Goal: Check status

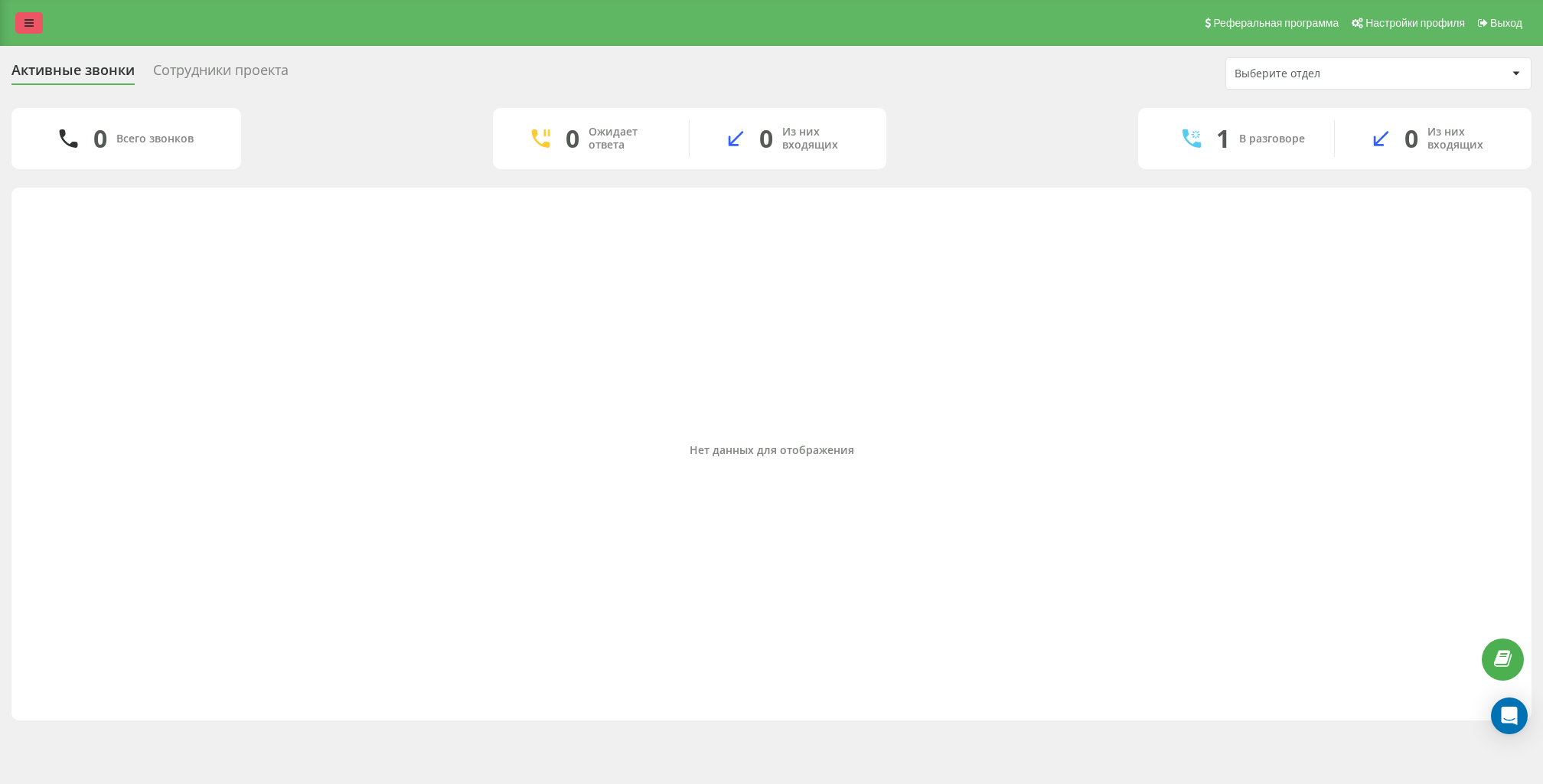
click at [32, 18] on icon at bounding box center [29, 22] width 9 height 10
click at [37, 32] on link at bounding box center [29, 22] width 28 height 21
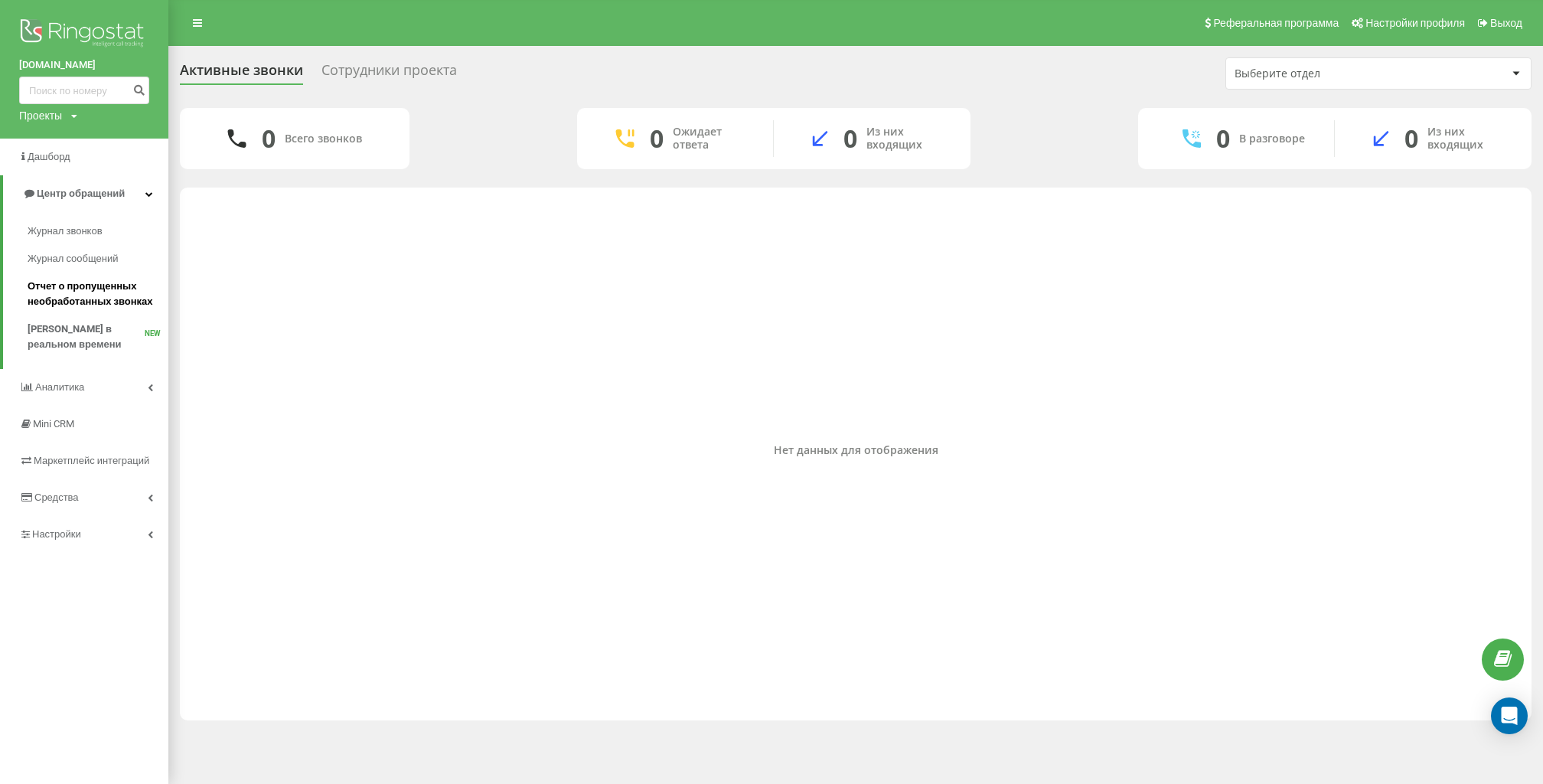
click at [133, 305] on span "Отчет о пропущенных необработанных звонках" at bounding box center [94, 294] width 133 height 31
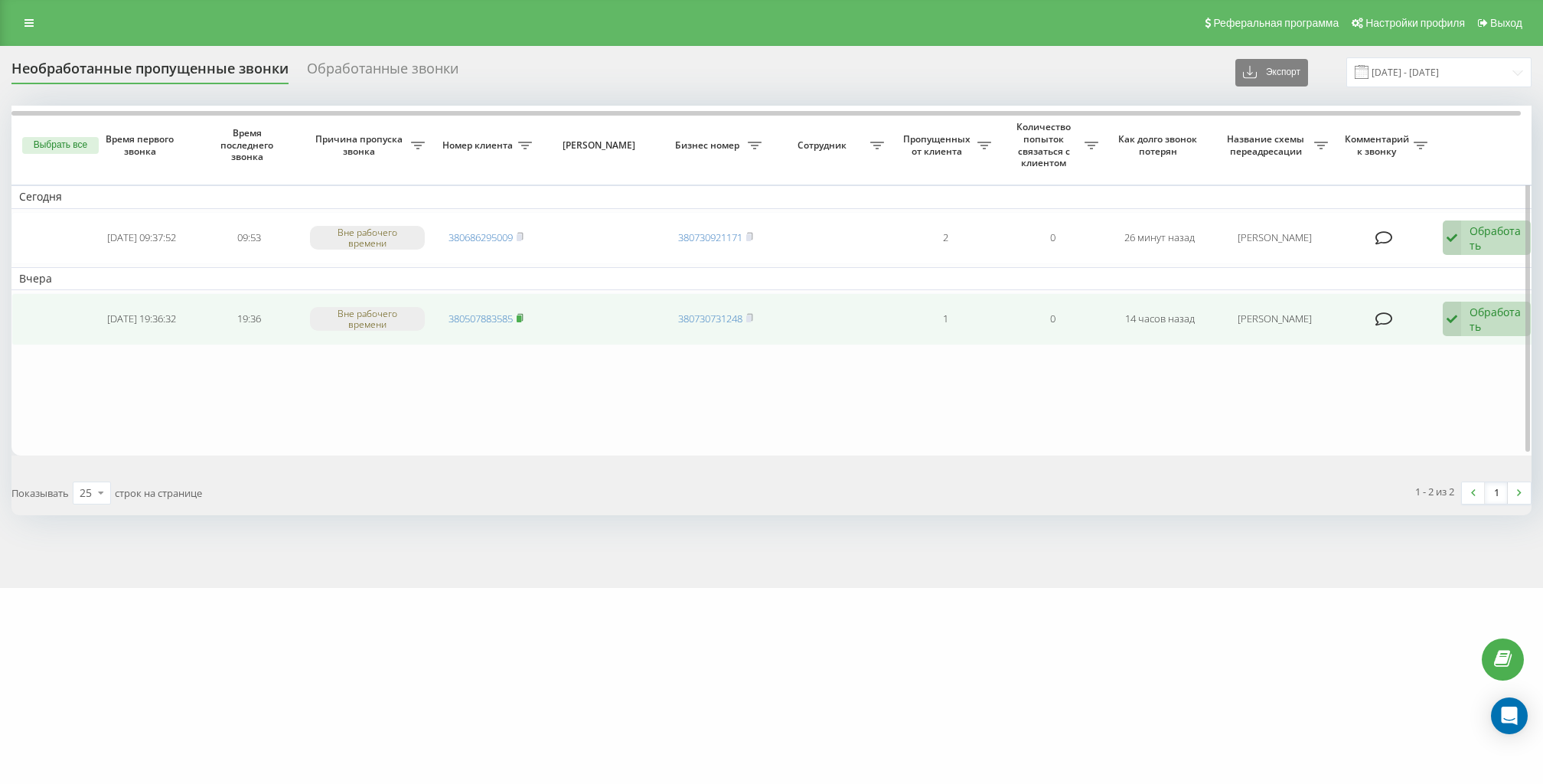
click at [524, 315] on icon at bounding box center [520, 317] width 7 height 9
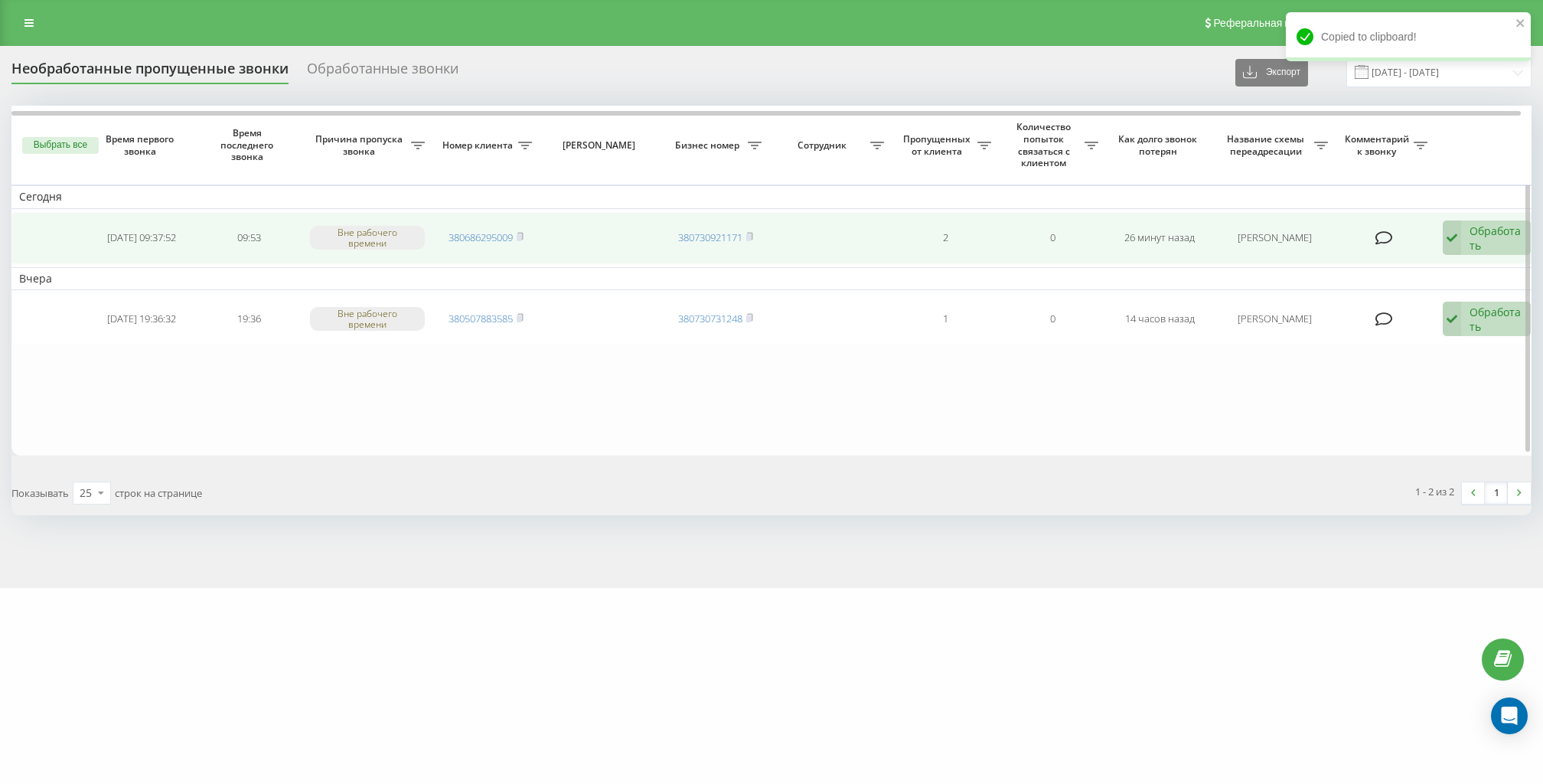
click at [526, 236] on td "380686295009" at bounding box center [485, 238] width 107 height 52
click at [522, 234] on rect at bounding box center [519, 237] width 5 height 7
